Goal: Navigation & Orientation: Find specific page/section

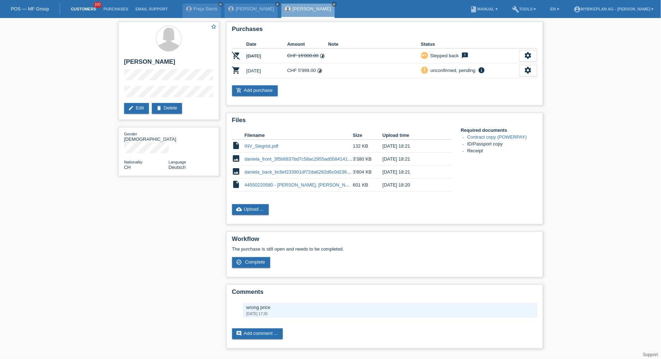
click at [89, 7] on link "Customers" at bounding box center [83, 9] width 32 height 4
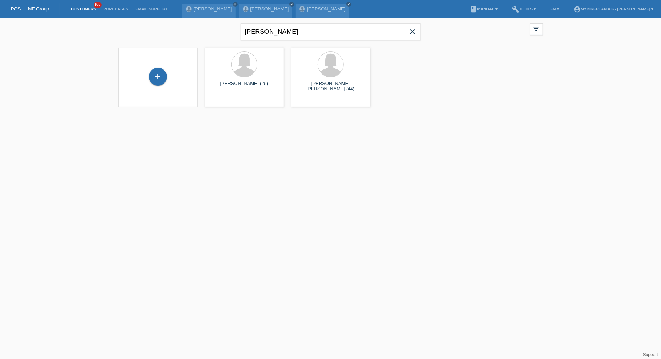
click at [416, 29] on icon "close" at bounding box center [412, 31] width 9 height 9
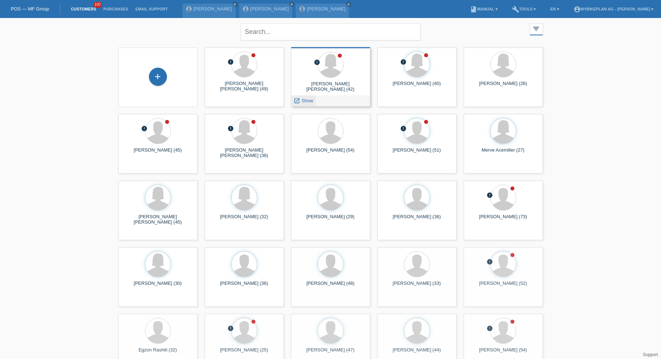
click at [308, 98] on span "Show" at bounding box center [307, 100] width 12 height 5
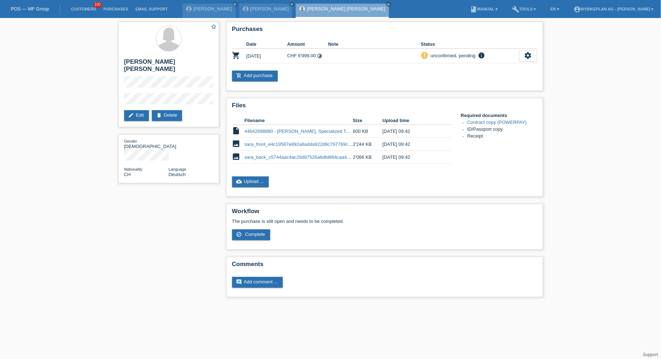
click at [91, 5] on li "Customers 100" at bounding box center [83, 9] width 32 height 18
click at [85, 7] on link "Customers" at bounding box center [83, 9] width 32 height 4
